Goal: Download file/media

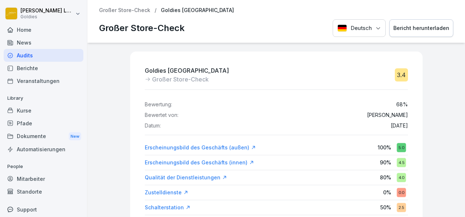
click at [147, 9] on p "Großer Store-Check" at bounding box center [124, 10] width 51 height 6
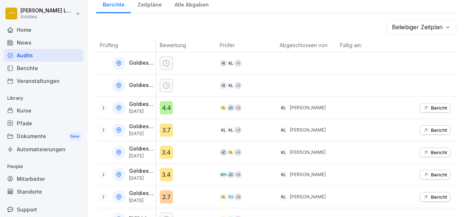
scroll to position [105, 0]
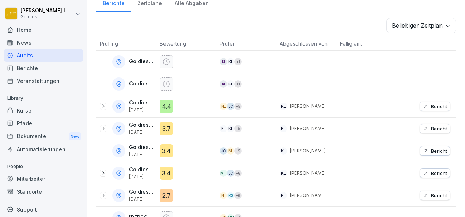
click at [105, 108] on div at bounding box center [103, 106] width 7 height 7
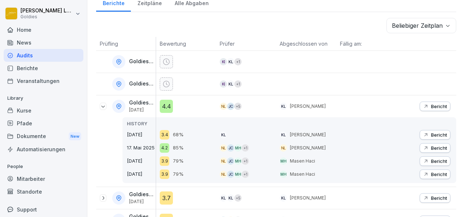
click at [438, 104] on p "Bericht" at bounding box center [439, 107] width 16 height 6
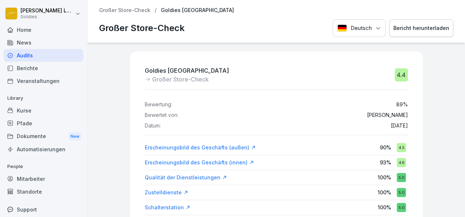
click at [417, 27] on div "Bericht herunterladen" at bounding box center [422, 28] width 56 height 8
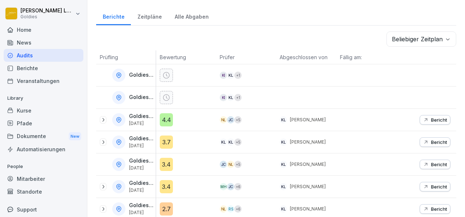
scroll to position [92, 0]
click at [424, 117] on div "Bericht" at bounding box center [435, 120] width 24 height 6
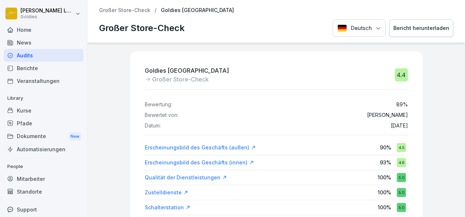
click at [137, 10] on p "Großer Store-Check" at bounding box center [124, 10] width 51 height 6
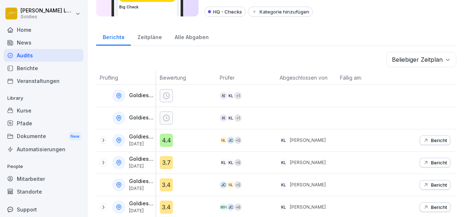
scroll to position [72, 0]
click at [336, 132] on div at bounding box center [366, 140] width 60 height 22
click at [125, 138] on div "Goldies [GEOGRAPHIC_DATA] [DATE]" at bounding box center [128, 139] width 56 height 13
click at [105, 138] on icon at bounding box center [103, 140] width 6 height 6
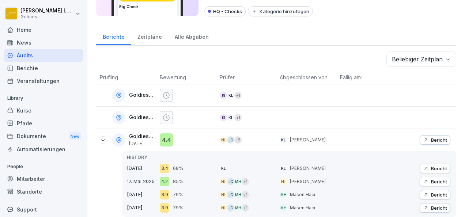
scroll to position [108, 0]
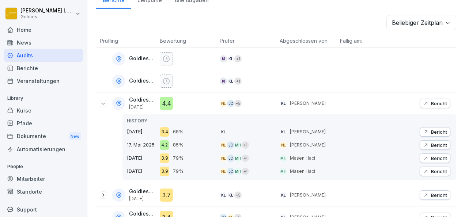
click at [431, 131] on p "Bericht" at bounding box center [439, 132] width 16 height 6
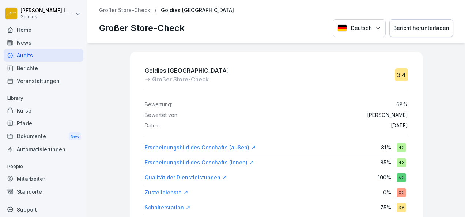
click at [417, 35] on button "Bericht herunterladen" at bounding box center [422, 28] width 64 height 18
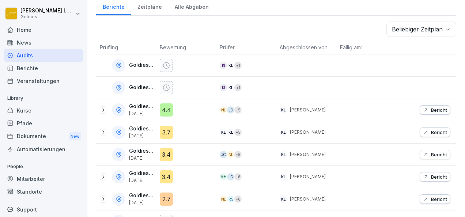
scroll to position [156, 0]
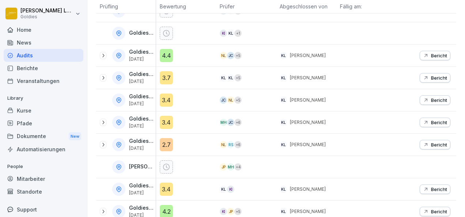
click at [100, 76] on icon at bounding box center [103, 78] width 6 height 6
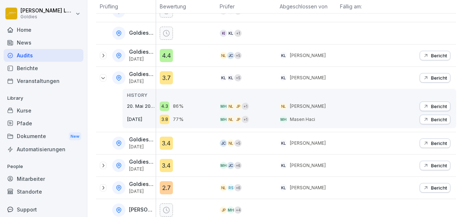
click at [431, 77] on p "Bericht" at bounding box center [439, 78] width 16 height 6
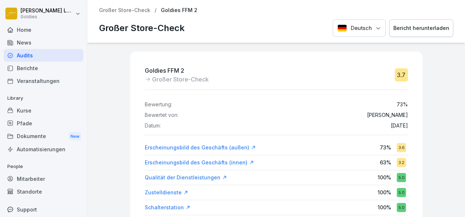
click at [435, 33] on button "Bericht herunterladen" at bounding box center [422, 28] width 64 height 18
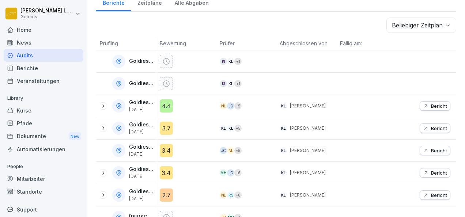
scroll to position [129, 0]
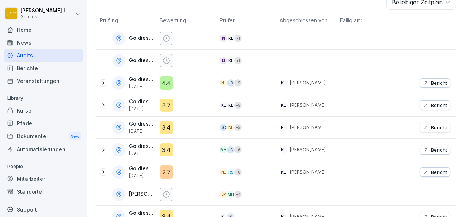
click at [432, 129] on button "Bericht" at bounding box center [435, 128] width 31 height 10
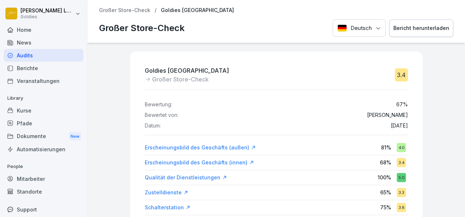
scroll to position [0, 0]
click at [298, 152] on div "Erscheinungsbild des Geschäfts (außen) 81 % 4.0" at bounding box center [276, 147] width 263 height 13
click at [130, 12] on p "Großer Store-Check" at bounding box center [124, 10] width 51 height 6
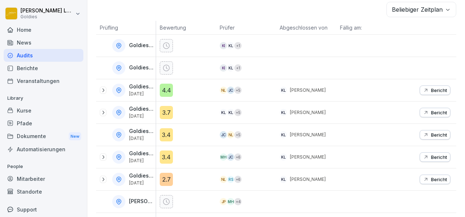
scroll to position [145, 0]
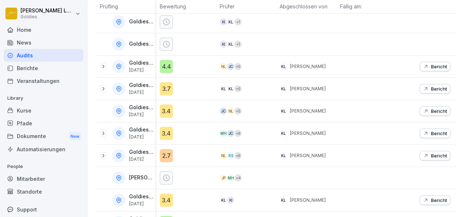
click at [423, 108] on icon "button" at bounding box center [426, 111] width 6 height 6
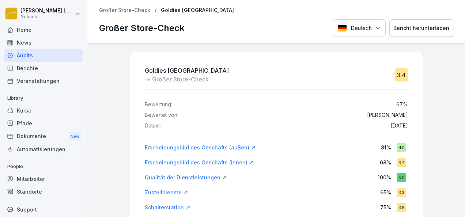
click at [132, 10] on p "Großer Store-Check" at bounding box center [124, 10] width 51 height 6
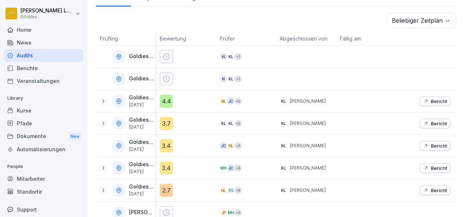
scroll to position [146, 0]
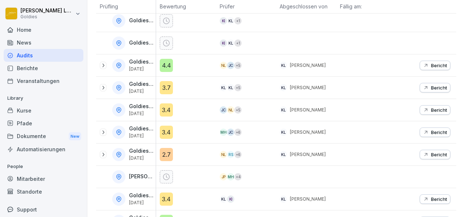
click at [102, 132] on icon at bounding box center [103, 133] width 2 height 4
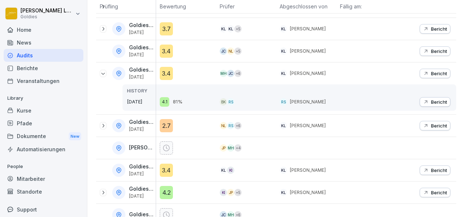
scroll to position [206, 0]
click at [105, 125] on icon at bounding box center [103, 126] width 6 height 6
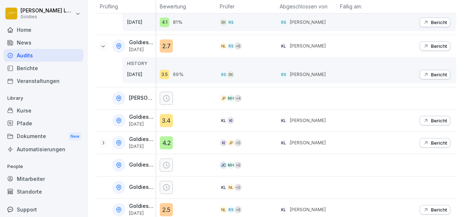
scroll to position [290, 0]
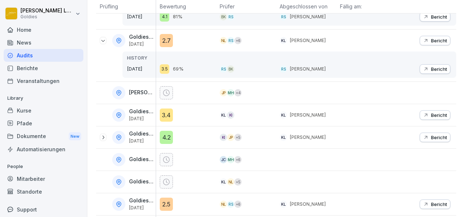
click at [437, 114] on p "Bericht" at bounding box center [439, 115] width 16 height 6
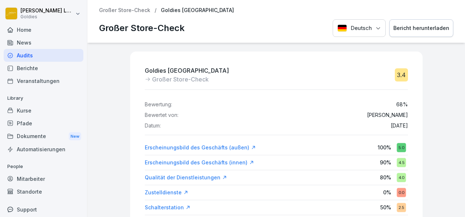
click at [129, 15] on div "Großer Store-Check / Goldies Karlsruhe Großer Store-Check Deutsch Bericht herun…" at bounding box center [276, 21] width 378 height 43
click at [125, 10] on p "Großer Store-Check" at bounding box center [124, 10] width 51 height 6
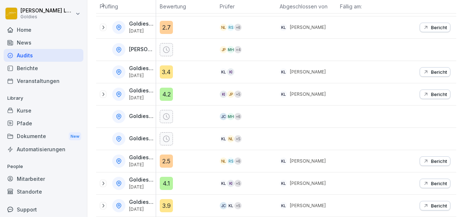
scroll to position [276, 0]
click at [105, 91] on icon at bounding box center [103, 94] width 6 height 6
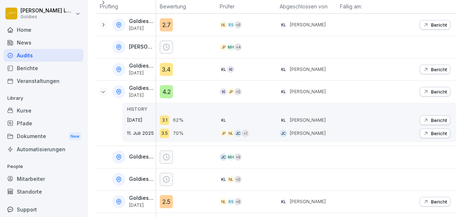
click at [433, 120] on p "Bericht" at bounding box center [439, 120] width 16 height 6
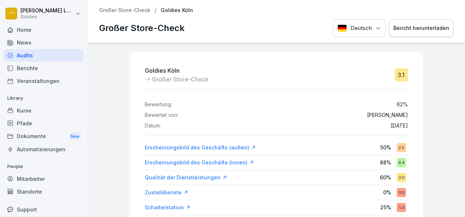
click at [407, 33] on button "Bericht herunterladen" at bounding box center [422, 28] width 64 height 18
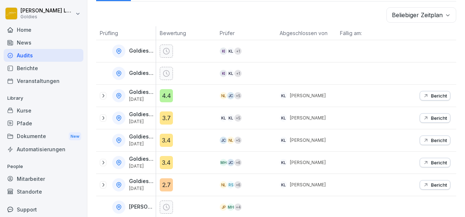
scroll to position [117, 0]
click at [431, 140] on p "Bericht" at bounding box center [439, 140] width 16 height 6
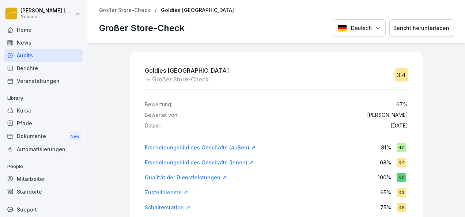
click at [422, 31] on div "Bericht herunterladen" at bounding box center [422, 28] width 56 height 8
click at [424, 25] on div "Bericht herunterladen" at bounding box center [422, 28] width 56 height 8
click at [141, 8] on p "Großer Store-Check" at bounding box center [124, 10] width 51 height 6
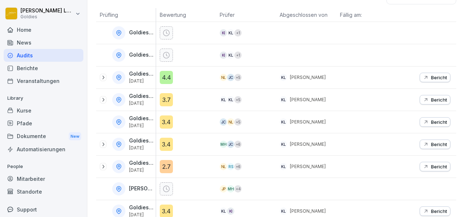
scroll to position [182, 0]
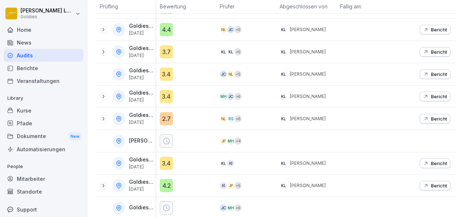
click at [101, 95] on icon at bounding box center [103, 97] width 6 height 6
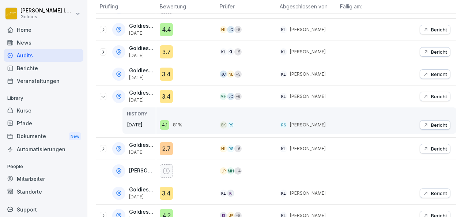
click at [103, 148] on icon at bounding box center [103, 149] width 6 height 6
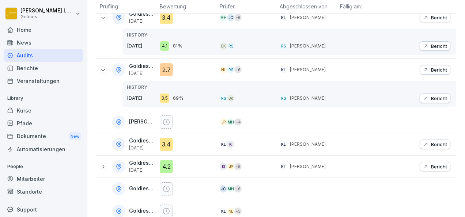
scroll to position [262, 0]
click at [432, 139] on button "Bericht" at bounding box center [435, 144] width 31 height 10
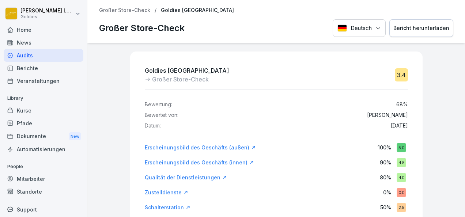
click at [411, 24] on div "Bericht herunterladen" at bounding box center [422, 28] width 56 height 8
click at [133, 8] on p "Großer Store-Check" at bounding box center [124, 10] width 51 height 6
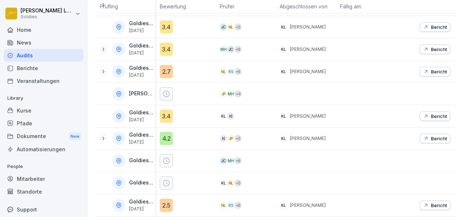
scroll to position [246, 0]
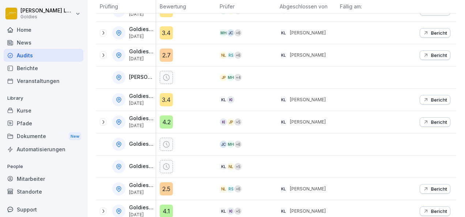
click at [104, 119] on icon at bounding box center [103, 122] width 6 height 6
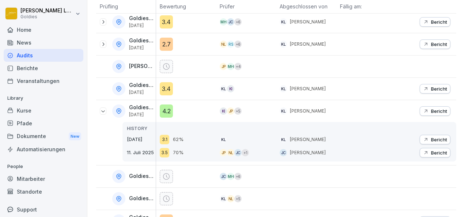
scroll to position [260, 0]
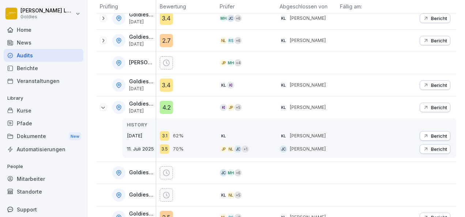
click at [433, 133] on p "Bericht" at bounding box center [439, 136] width 16 height 6
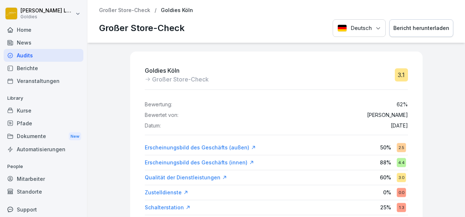
click at [409, 31] on div "Bericht herunterladen" at bounding box center [422, 28] width 56 height 8
click at [141, 8] on p "Großer Store-Check" at bounding box center [124, 10] width 51 height 6
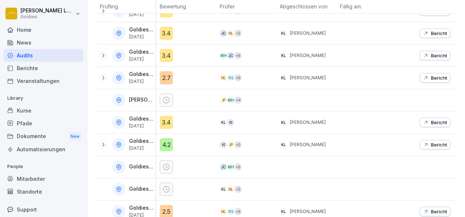
scroll to position [218, 0]
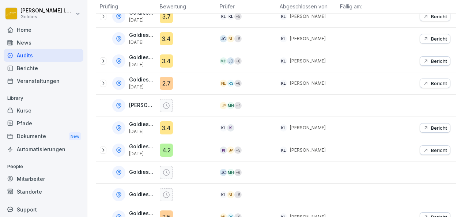
click at [101, 59] on icon at bounding box center [103, 61] width 6 height 6
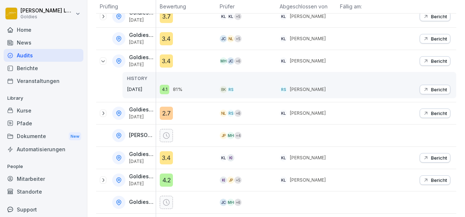
click at [106, 112] on div "Goldies Gräfestraße [DATE]" at bounding box center [128, 113] width 56 height 13
click at [104, 111] on icon at bounding box center [103, 113] width 6 height 6
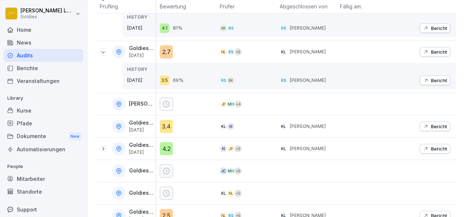
scroll to position [283, 0]
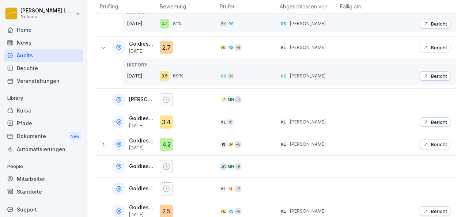
click at [104, 143] on icon at bounding box center [103, 145] width 6 height 6
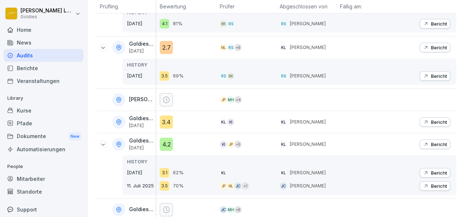
click at [435, 143] on p "Bericht" at bounding box center [439, 145] width 16 height 6
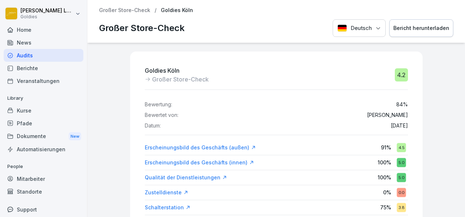
click at [409, 35] on button "Bericht herunterladen" at bounding box center [422, 28] width 64 height 18
click at [135, 10] on p "Großer Store-Check" at bounding box center [124, 10] width 51 height 6
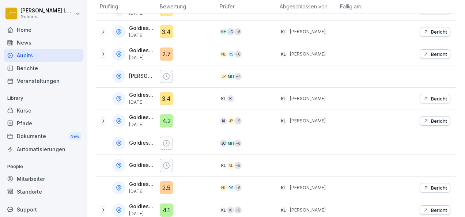
scroll to position [276, 0]
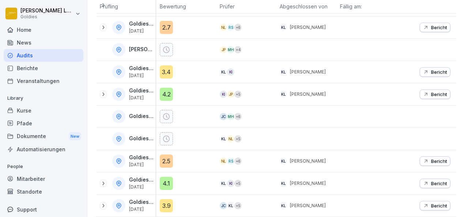
click at [103, 181] on icon at bounding box center [103, 184] width 6 height 6
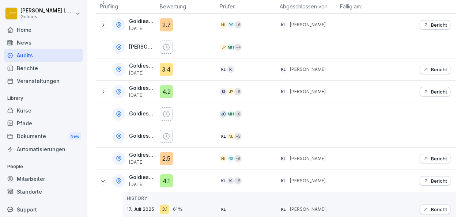
scroll to position [311, 0]
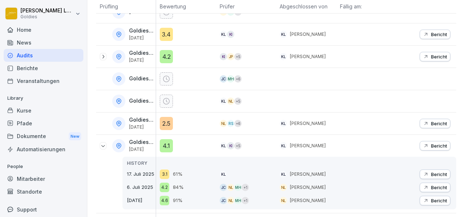
click at [431, 172] on p "Bericht" at bounding box center [439, 175] width 16 height 6
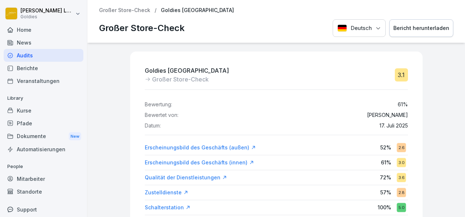
click at [421, 28] on div "Bericht herunterladen" at bounding box center [422, 28] width 56 height 8
click at [137, 11] on p "Großer Store-Check" at bounding box center [124, 10] width 51 height 6
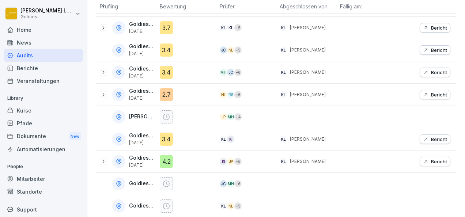
scroll to position [276, 0]
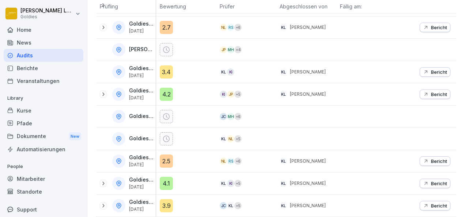
click at [103, 181] on icon at bounding box center [103, 184] width 6 height 6
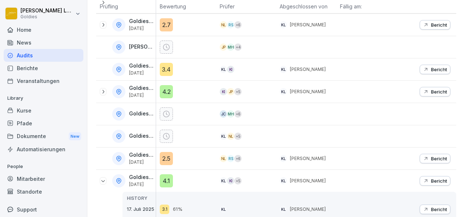
scroll to position [313, 0]
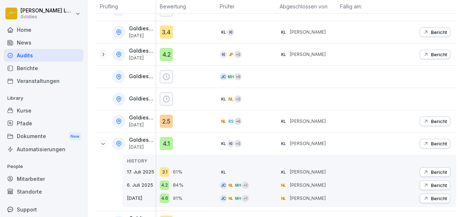
click at [431, 141] on p "Bericht" at bounding box center [439, 144] width 16 height 6
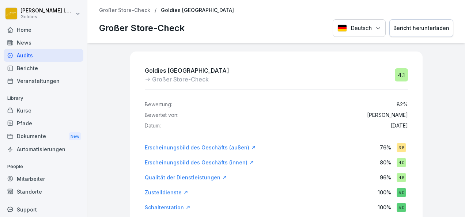
click at [409, 35] on button "Bericht herunterladen" at bounding box center [422, 28] width 64 height 18
click at [129, 8] on p "Großer Store-Check" at bounding box center [124, 10] width 51 height 6
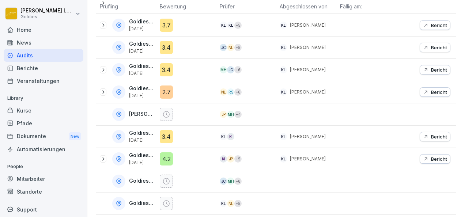
scroll to position [276, 0]
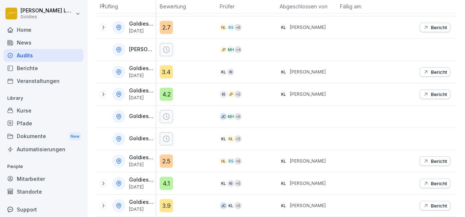
click at [103, 203] on icon at bounding box center [103, 206] width 6 height 6
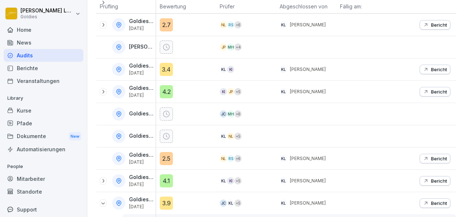
scroll to position [346, 0]
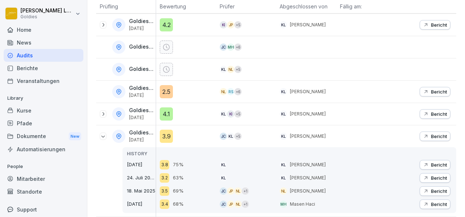
click at [433, 162] on p "Bericht" at bounding box center [439, 165] width 16 height 6
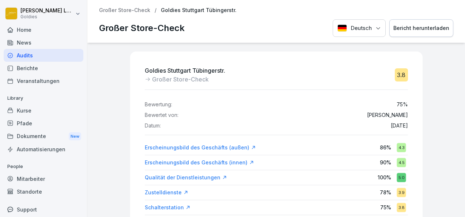
click at [403, 32] on div "Bericht herunterladen" at bounding box center [422, 28] width 56 height 8
click at [135, 8] on p "Großer Store-Check" at bounding box center [124, 10] width 51 height 6
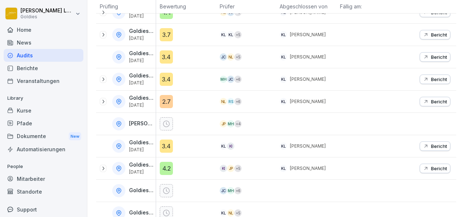
scroll to position [276, 0]
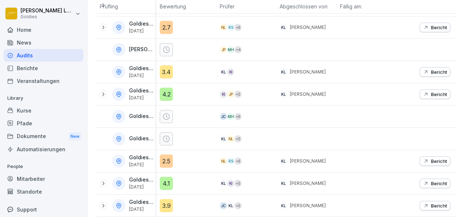
click at [103, 203] on icon at bounding box center [103, 206] width 6 height 6
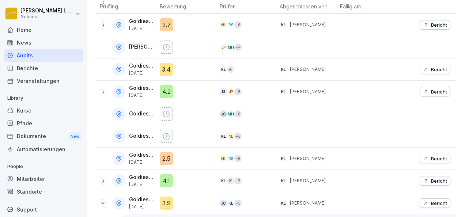
scroll to position [346, 0]
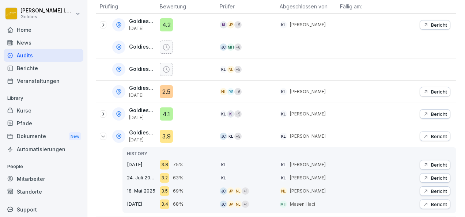
click at [424, 133] on div "Bericht" at bounding box center [435, 136] width 24 height 6
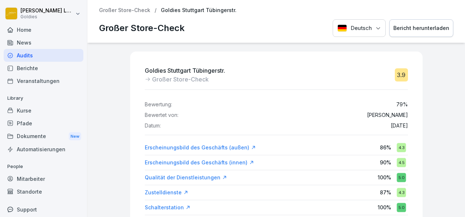
click at [414, 26] on div "Bericht herunterladen" at bounding box center [422, 28] width 56 height 8
click at [414, 26] on div "Deutsch Bericht herunterladen" at bounding box center [393, 28] width 121 height 18
click at [139, 12] on p "Großer Store-Check" at bounding box center [124, 10] width 51 height 6
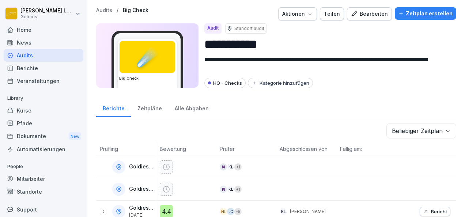
click at [98, 10] on p "Audits" at bounding box center [104, 10] width 16 height 6
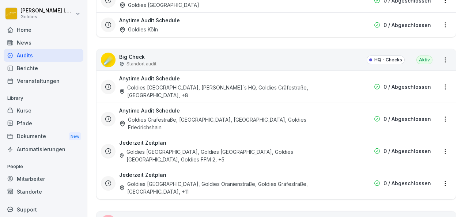
scroll to position [1062, 0]
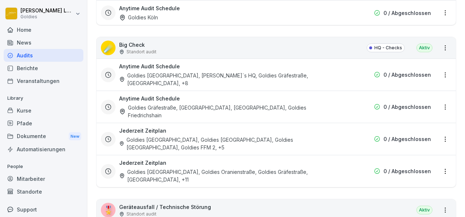
click at [181, 72] on div "Goldies [GEOGRAPHIC_DATA], [PERSON_NAME]´s HQ, Goldies Gräfestraße, [GEOGRAPHIC…" at bounding box center [229, 79] width 221 height 15
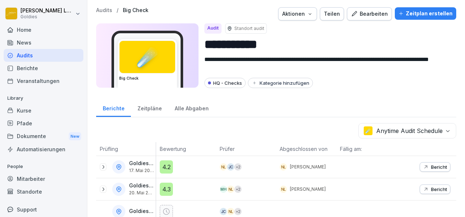
click at [105, 10] on p "Audits" at bounding box center [104, 10] width 16 height 6
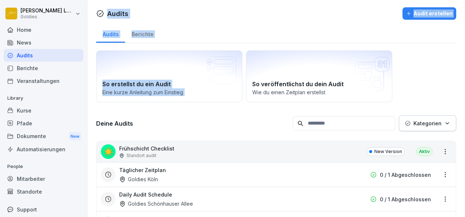
drag, startPoint x: 105, startPoint y: 10, endPoint x: 203, endPoint y: 196, distance: 210.7
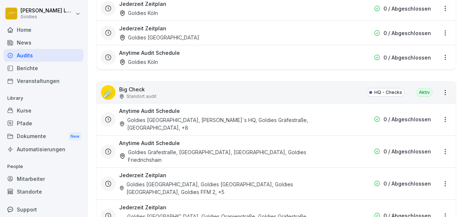
scroll to position [1054, 0]
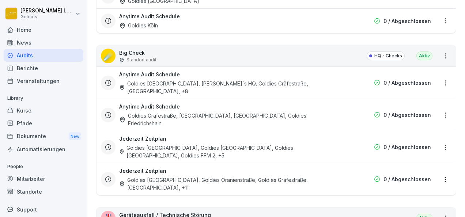
click at [215, 144] on div "Goldies [GEOGRAPHIC_DATA], Goldies [GEOGRAPHIC_DATA], Goldies [GEOGRAPHIC_DATA]…" at bounding box center [229, 151] width 221 height 15
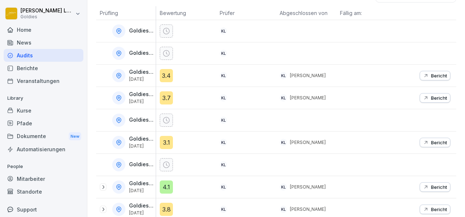
scroll to position [143, 0]
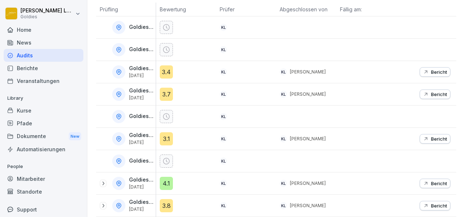
click at [102, 181] on icon at bounding box center [103, 184] width 6 height 6
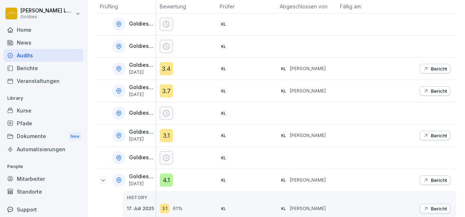
scroll to position [173, 0]
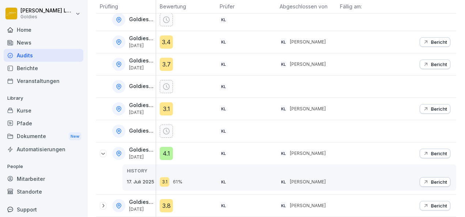
click at [423, 151] on icon "button" at bounding box center [426, 154] width 6 height 6
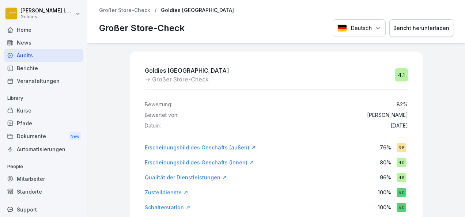
click at [135, 7] on div "Großer Store-Check / Goldies [GEOGRAPHIC_DATA] Großer Store-Check Deutsch Beric…" at bounding box center [276, 21] width 378 height 43
click at [138, 11] on p "Großer Store-Check" at bounding box center [124, 10] width 51 height 6
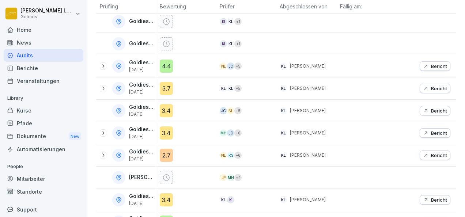
scroll to position [146, 0]
click at [103, 131] on icon at bounding box center [103, 132] width 6 height 6
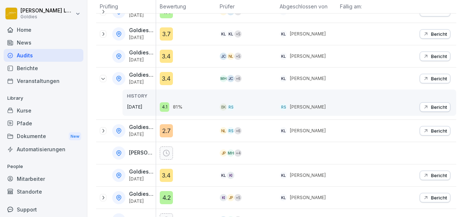
scroll to position [200, 0]
click at [103, 128] on icon at bounding box center [103, 131] width 6 height 6
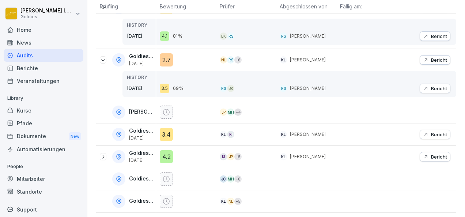
scroll to position [271, 0]
click at [105, 155] on icon at bounding box center [103, 157] width 6 height 6
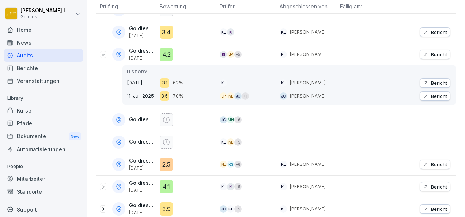
scroll to position [379, 0]
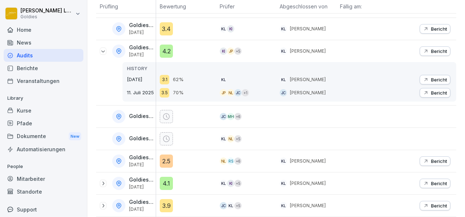
click at [104, 181] on icon at bounding box center [103, 184] width 6 height 6
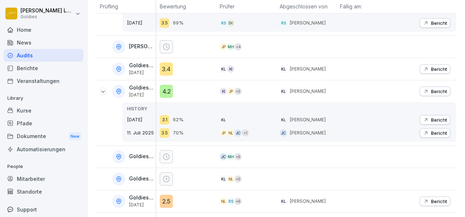
scroll to position [253, 0]
